Goal: Information Seeking & Learning: Check status

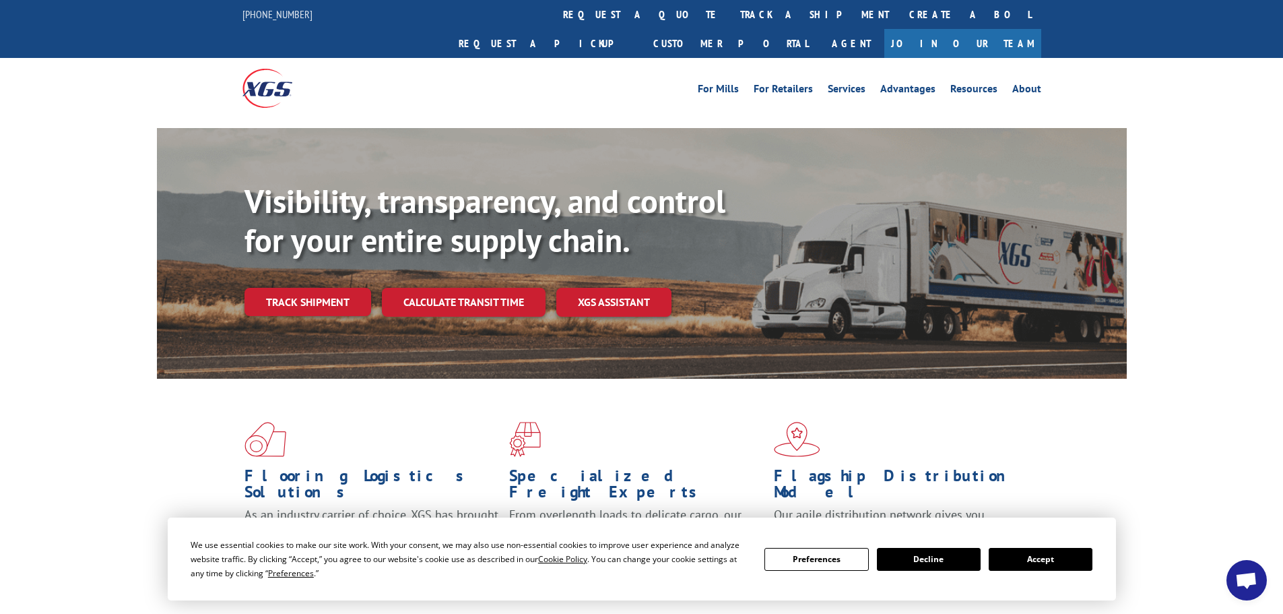
click at [308, 288] on link "Track shipment" at bounding box center [307, 302] width 127 height 28
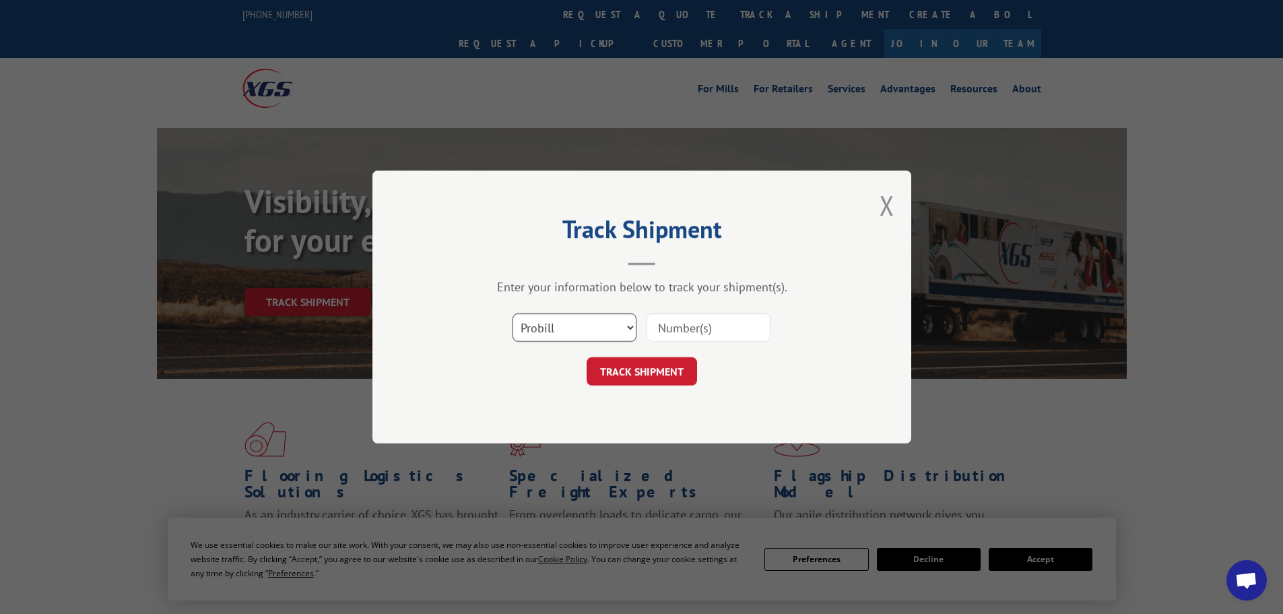
click at [558, 325] on select "Select category... Probill BOL PO" at bounding box center [574, 327] width 124 height 28
select select "bol"
click at [512, 313] on select "Select category... Probill BOL PO" at bounding box center [574, 327] width 124 height 28
click at [737, 328] on input at bounding box center [709, 327] width 124 height 28
paste input "7080768"
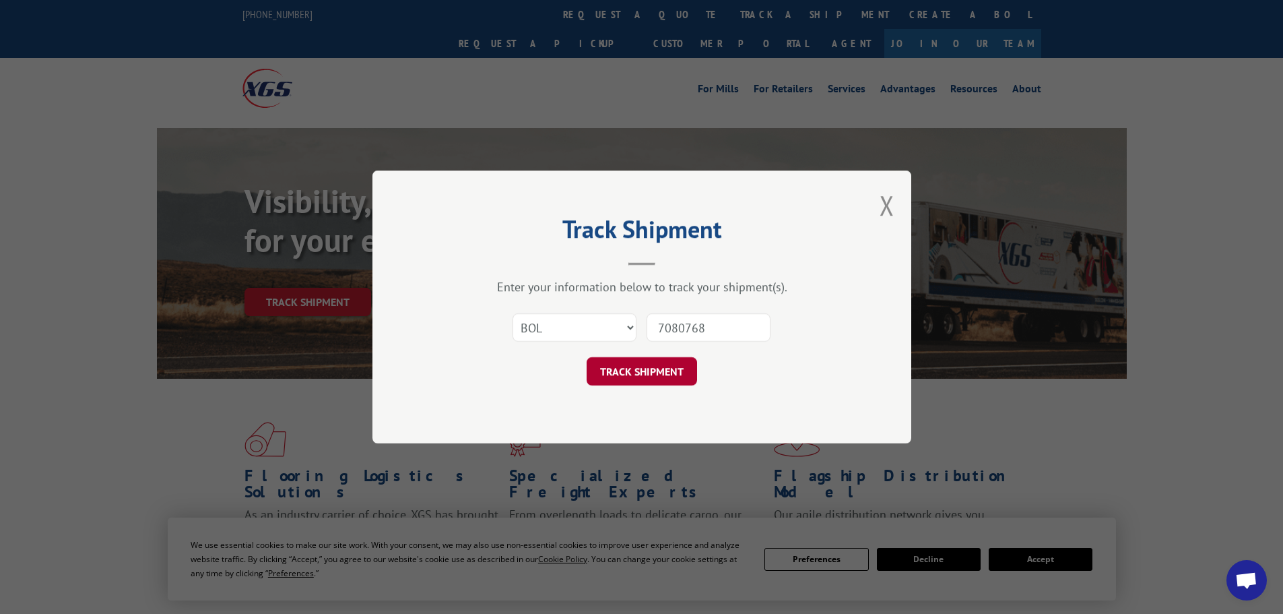
type input "7080768"
click at [663, 370] on button "TRACK SHIPMENT" at bounding box center [642, 371] width 110 height 28
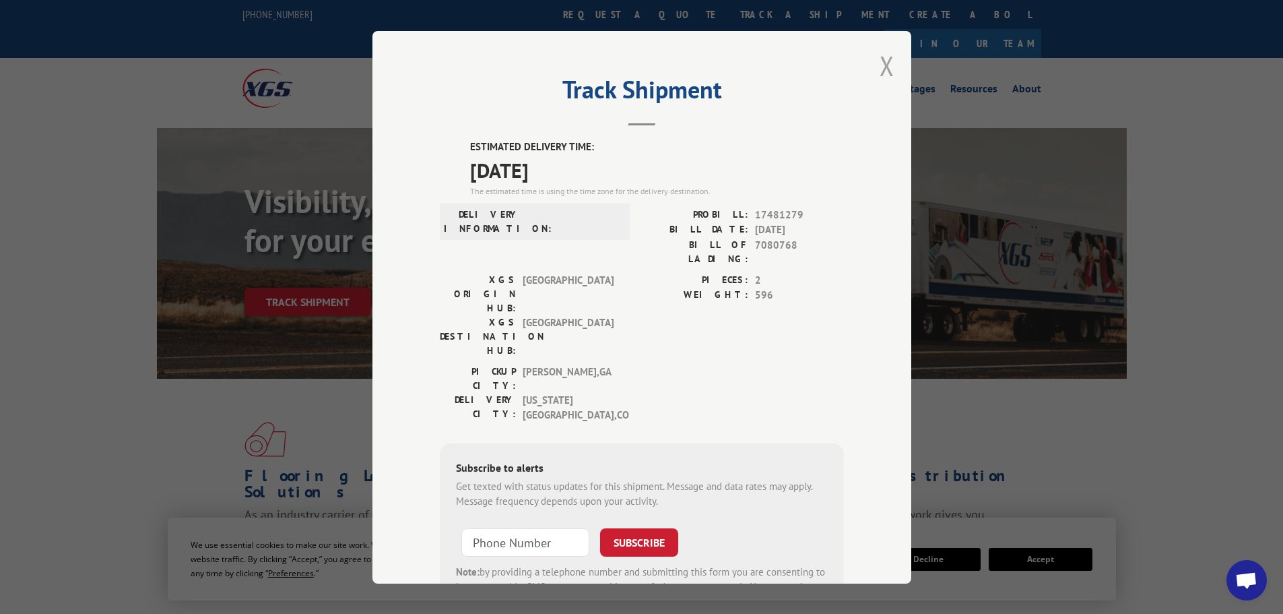
click at [882, 64] on button "Close modal" at bounding box center [887, 66] width 15 height 36
